Goal: Find contact information: Find contact information

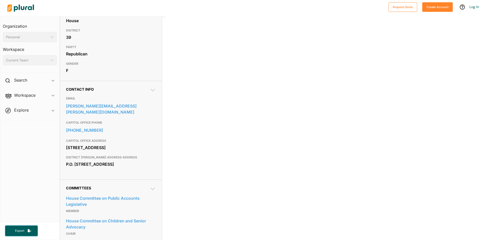
scroll to position [101, 0]
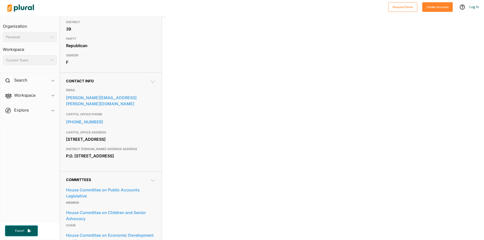
drag, startPoint x: 67, startPoint y: 157, endPoint x: 108, endPoint y: 162, distance: 42.2
click at [108, 162] on div "Contact Info EMAIL [PERSON_NAME][EMAIL_ADDRESS][PERSON_NAME][DOMAIN_NAME] CAPIT…" at bounding box center [111, 122] width 102 height 99
copy div "P.O. [STREET_ADDRESS]"
click at [240, 137] on div "0 Filter by Session 1 Filter by Session close Current Sessions [US_STATE] 2026 …" at bounding box center [302, 62] width 272 height 252
drag, startPoint x: 66, startPoint y: 155, endPoint x: 107, endPoint y: 161, distance: 41.6
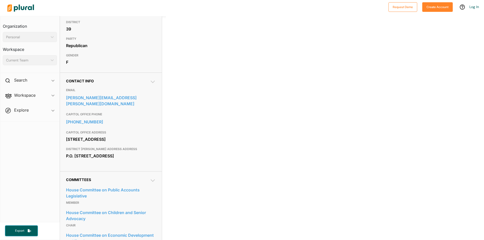
click at [107, 161] on div "Contact Info EMAIL [PERSON_NAME][EMAIL_ADDRESS][PERSON_NAME][DOMAIN_NAME] CAPIT…" at bounding box center [111, 122] width 102 height 99
copy div "P.O. [STREET_ADDRESS]"
click at [141, 136] on div "[STREET_ADDRESS]" at bounding box center [111, 140] width 90 height 8
